Goal: Information Seeking & Learning: Check status

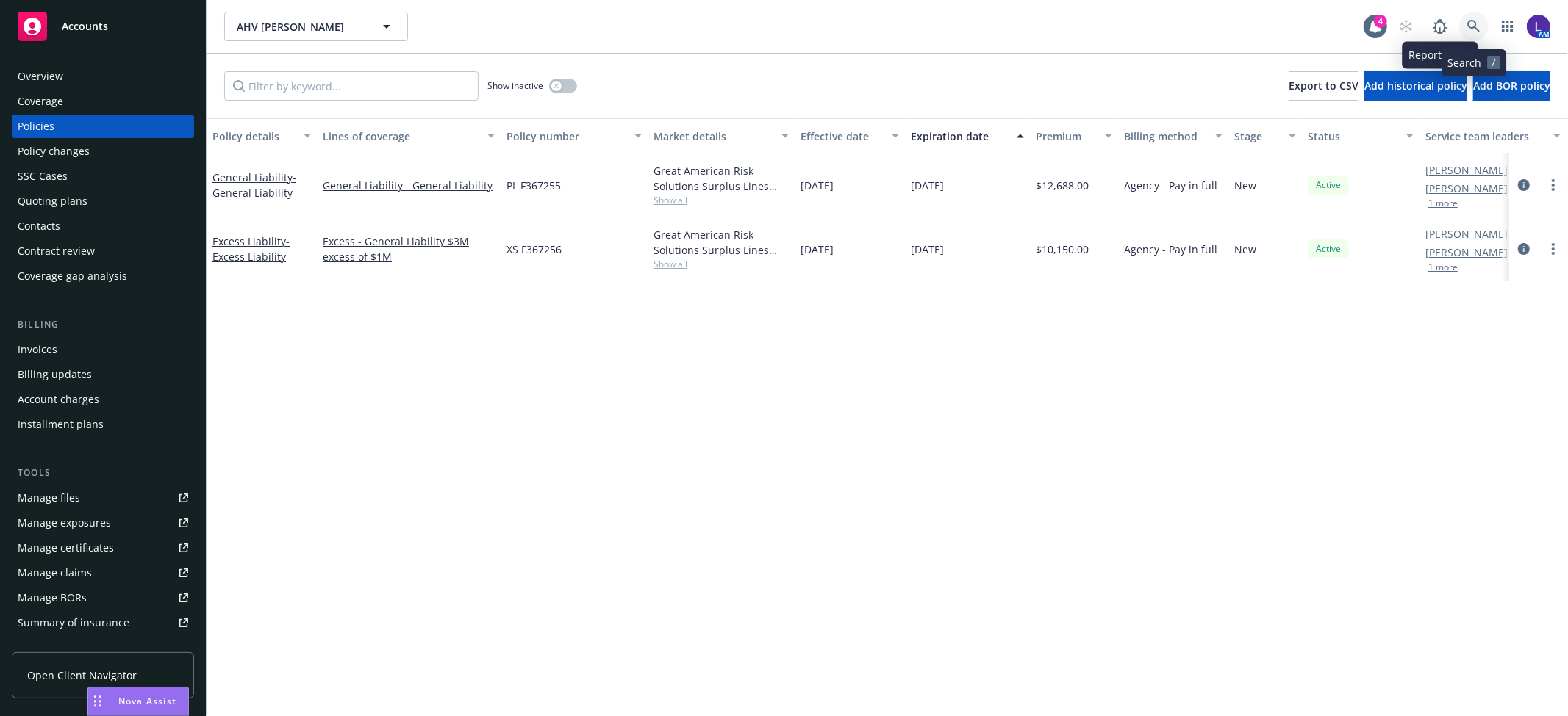
click at [1467, 23] on icon at bounding box center [1474, 27] width 13 height 13
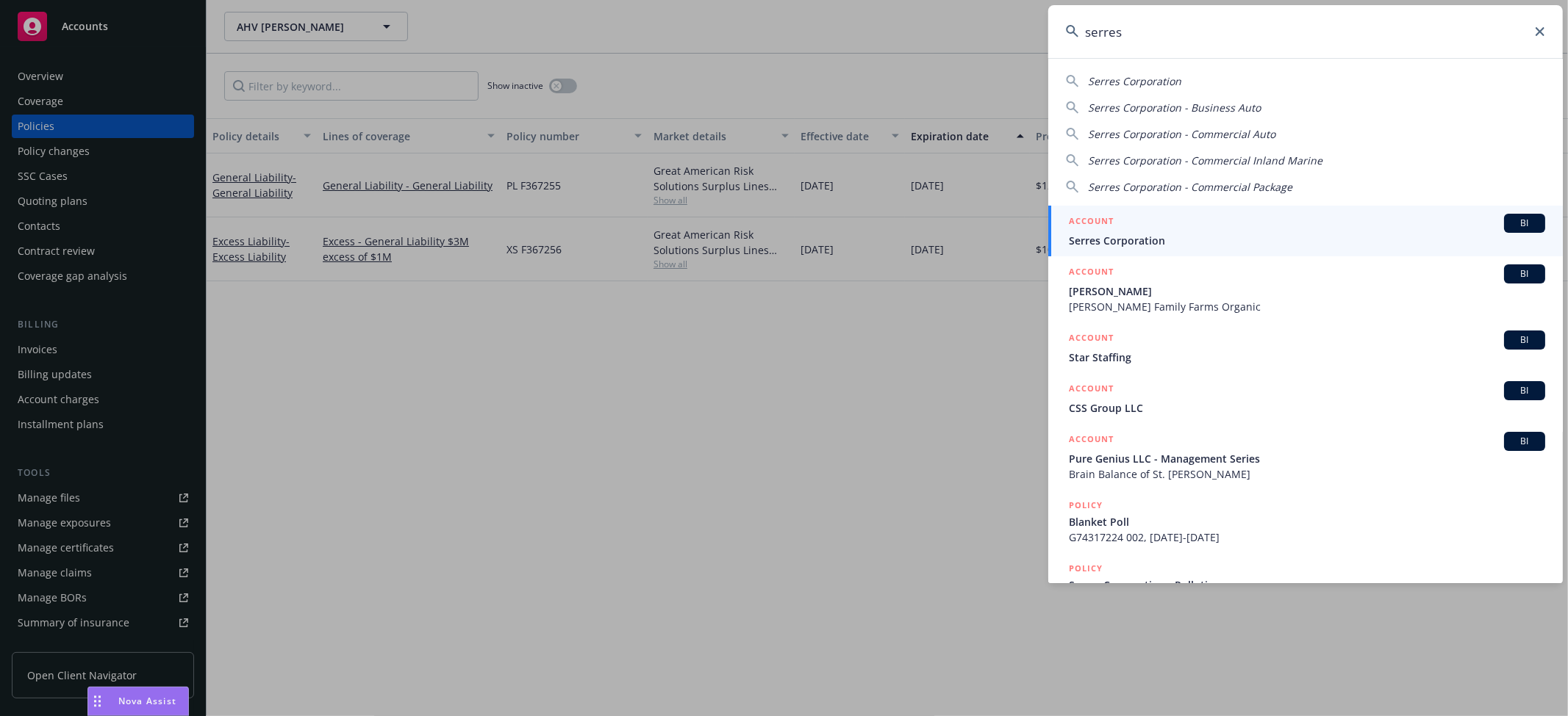
type input "serres"
click at [1137, 230] on div "ACCOUNT BI" at bounding box center [1307, 224] width 477 height 19
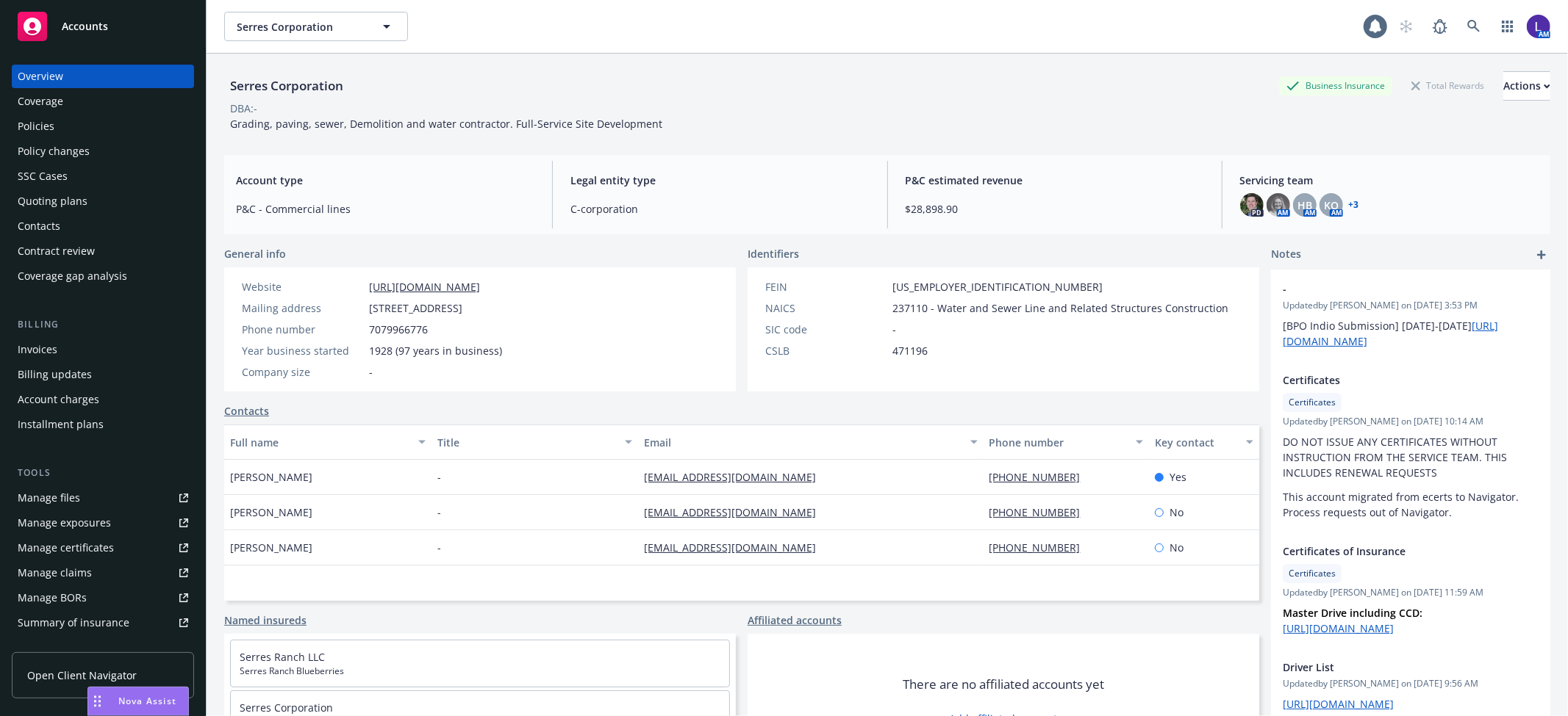
click at [59, 128] on div "Policies" at bounding box center [103, 126] width 171 height 23
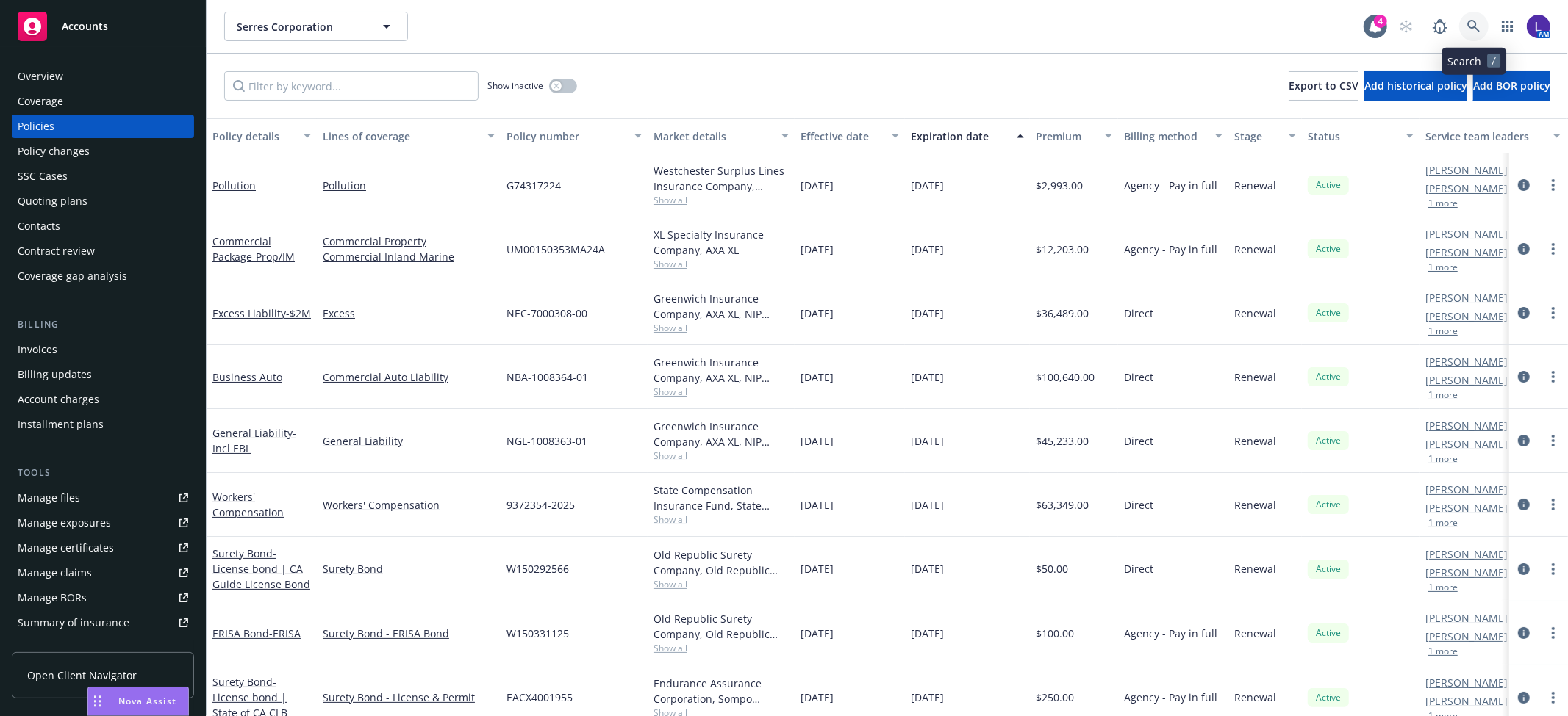
click at [1467, 28] on icon at bounding box center [1474, 27] width 13 height 13
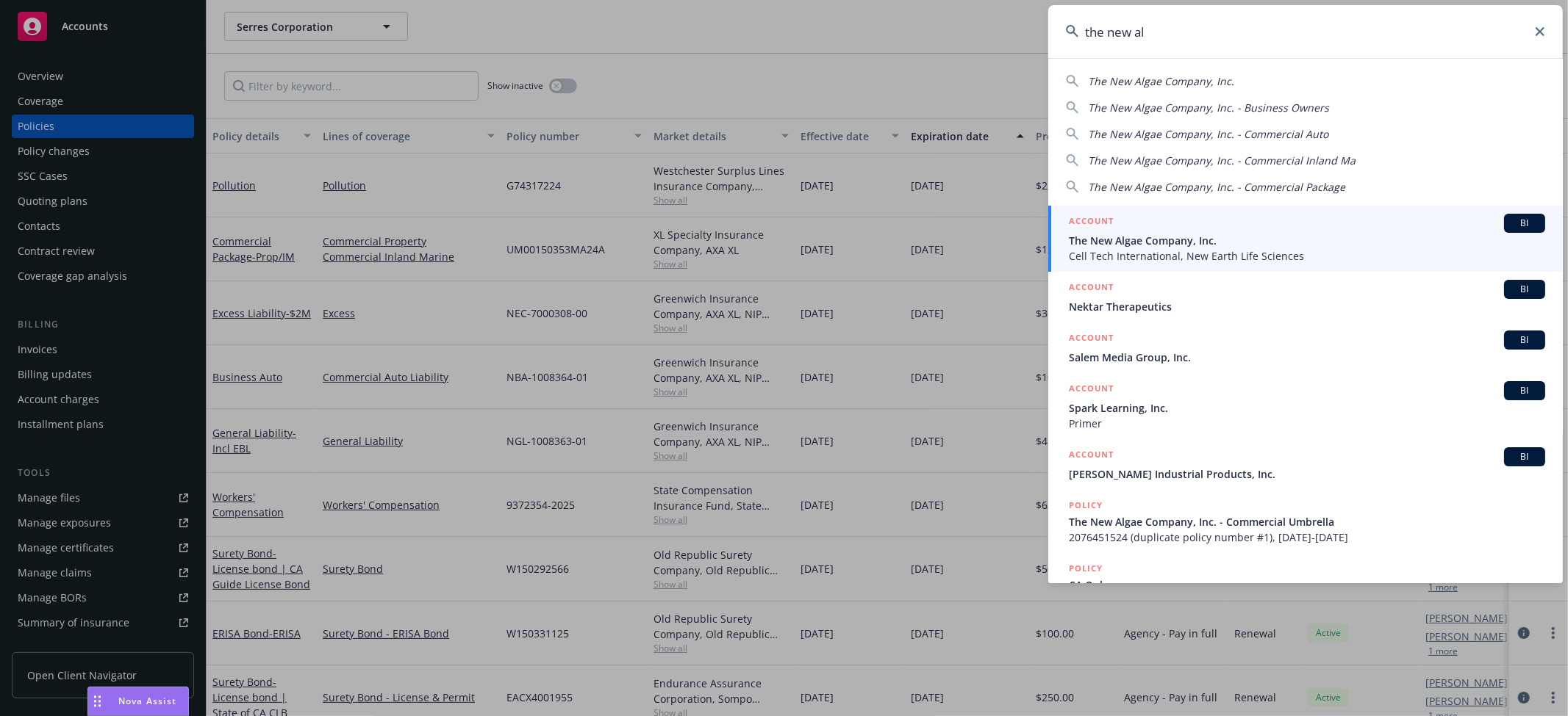
type input "the new al"
click at [1222, 228] on div "ACCOUNT BI" at bounding box center [1307, 224] width 477 height 19
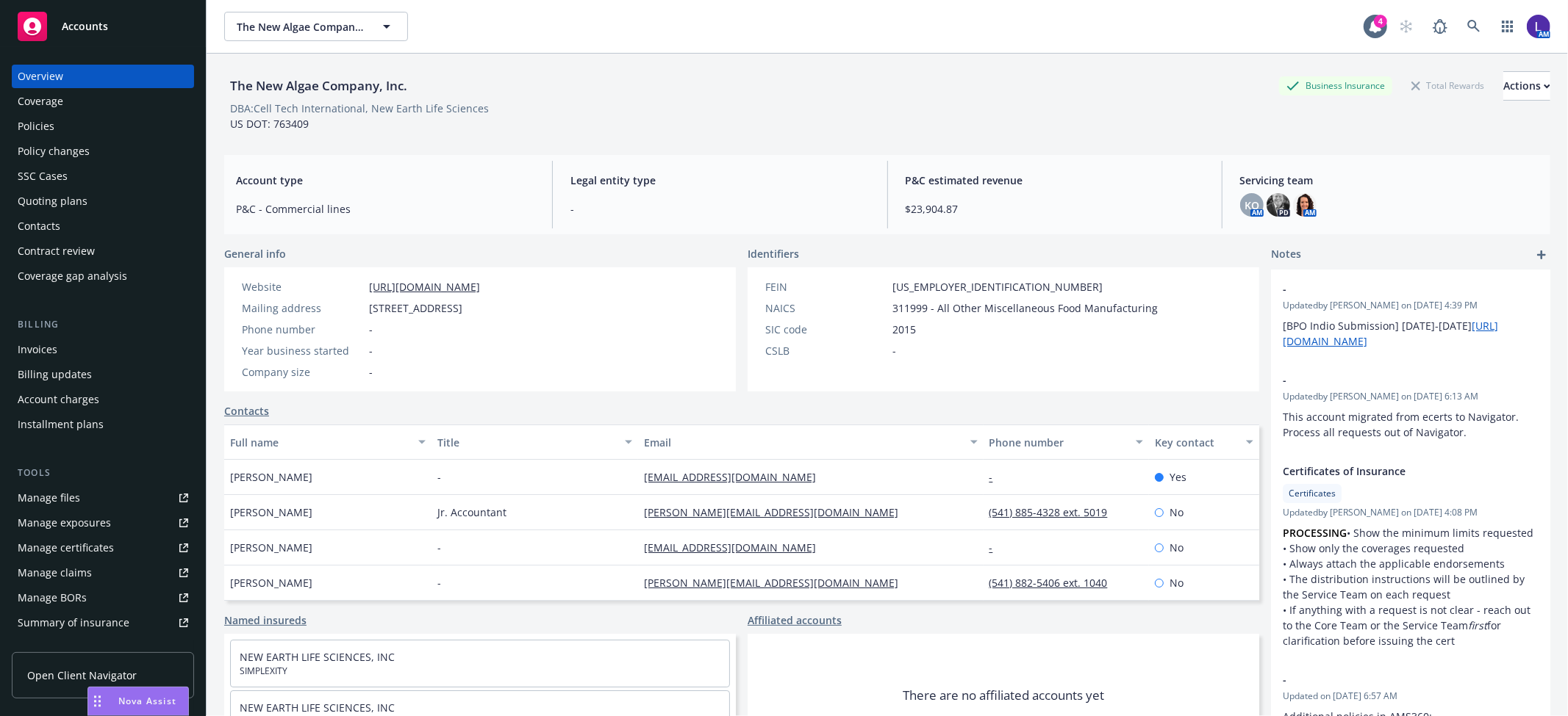
click at [61, 114] on div "Policies" at bounding box center [103, 126] width 171 height 23
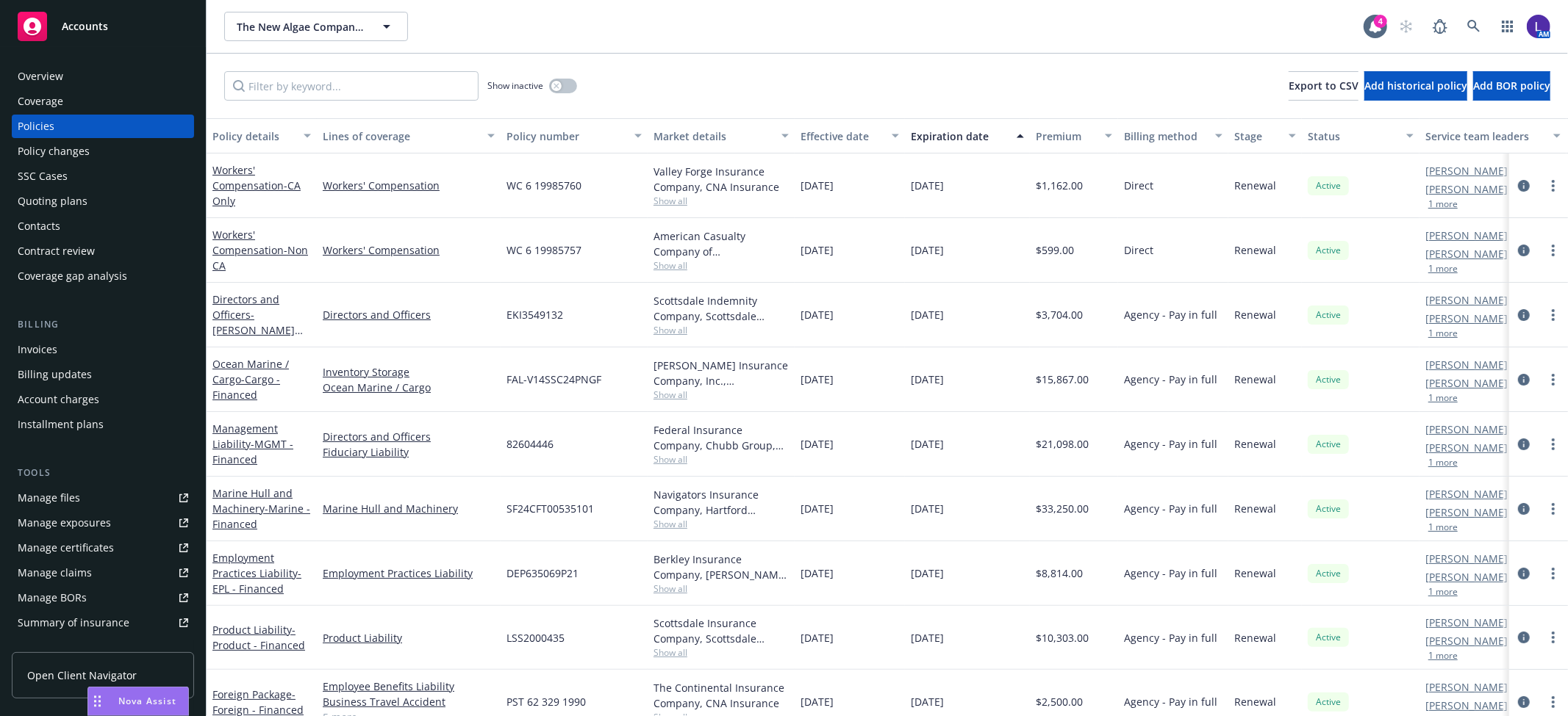
click at [92, 397] on div "Account charges" at bounding box center [58, 399] width 81 height 23
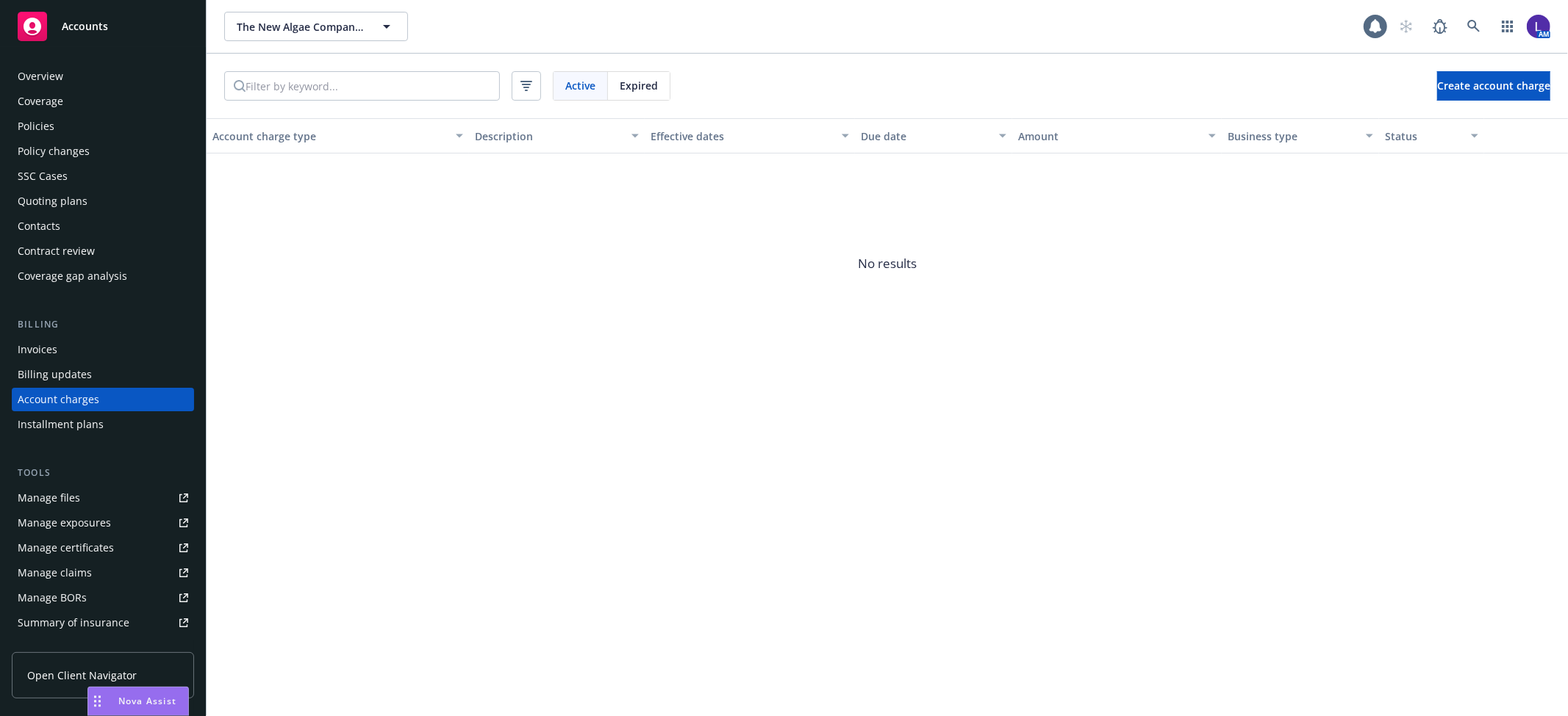
scroll to position [18, 0]
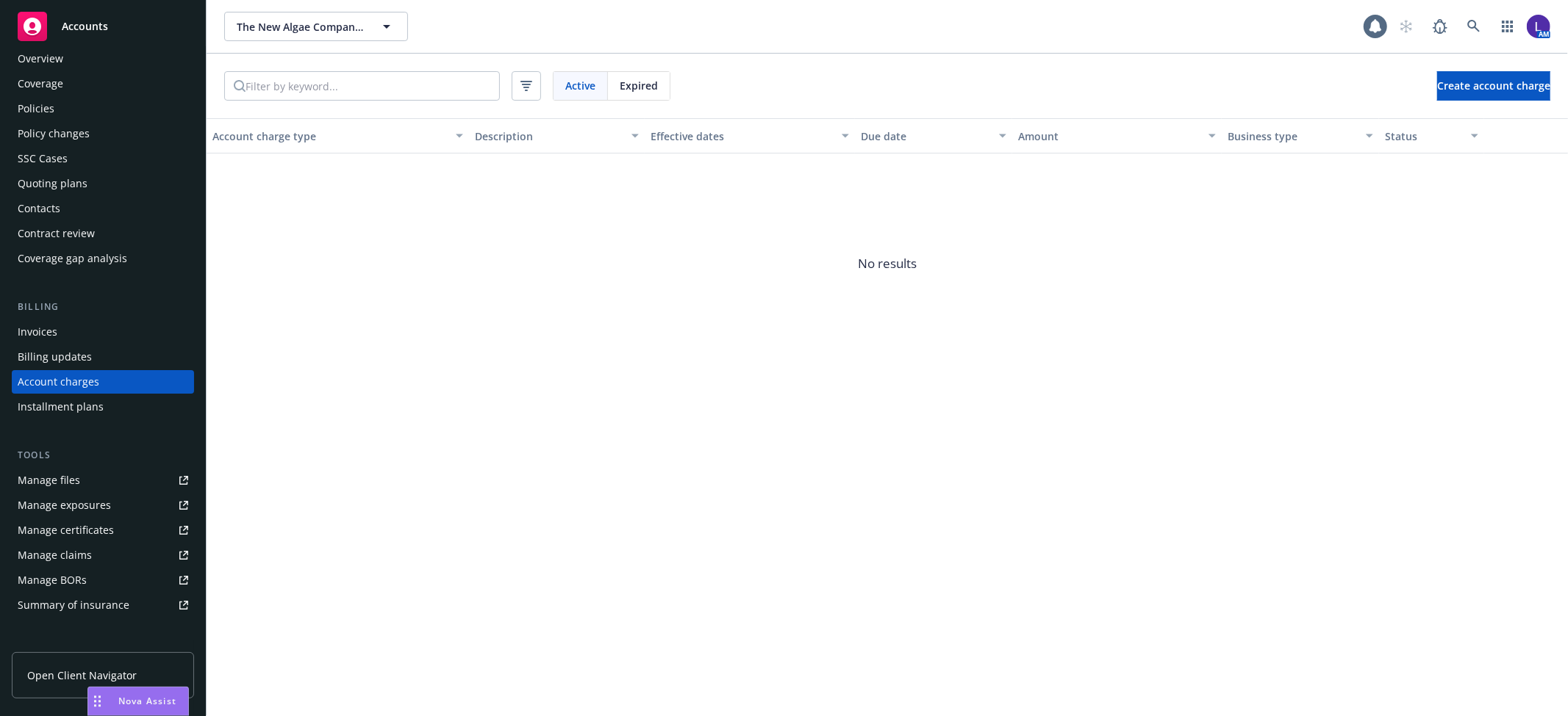
click at [648, 97] on div "Expired" at bounding box center [638, 85] width 62 height 28
click at [1481, 28] on link at bounding box center [1473, 27] width 30 height 30
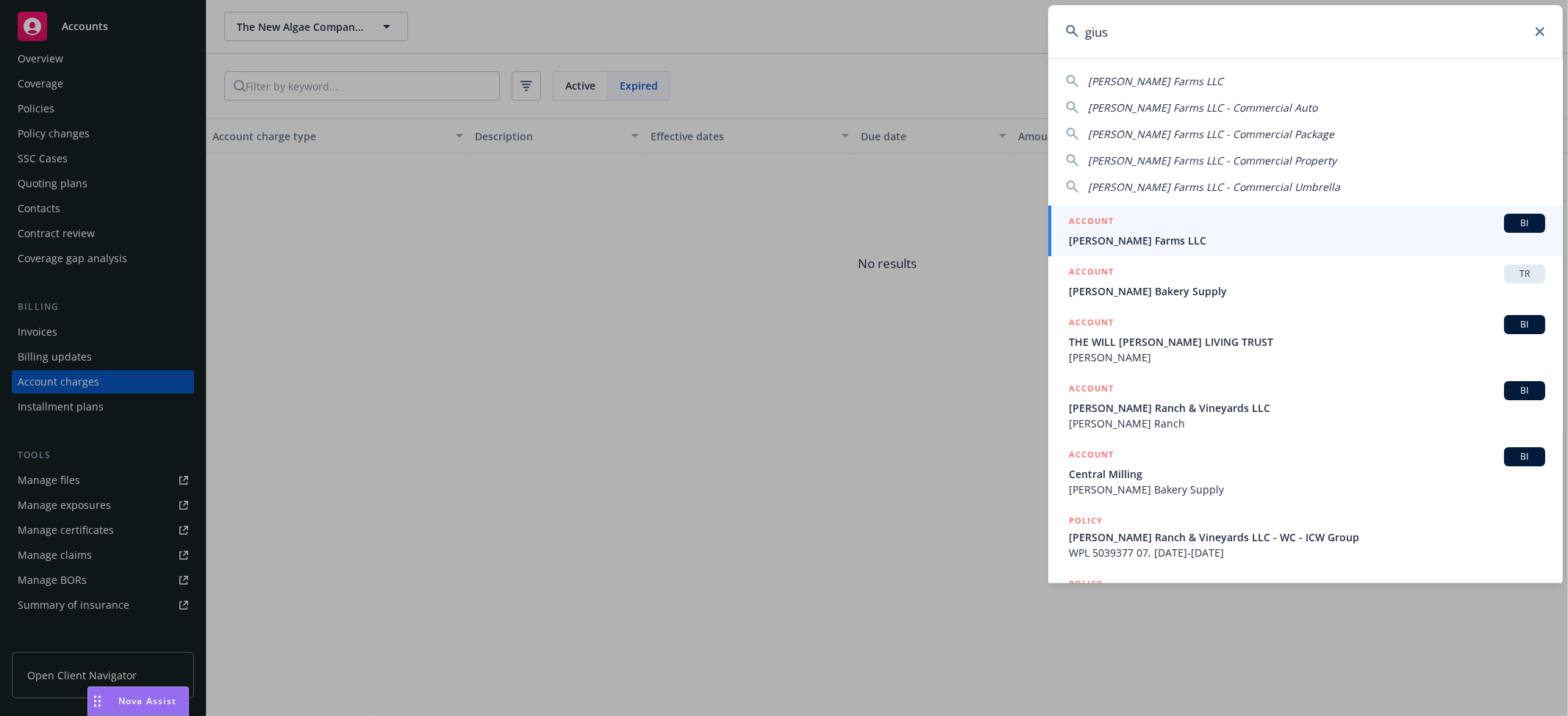
type input "gius"
